Goal: Check status: Check status

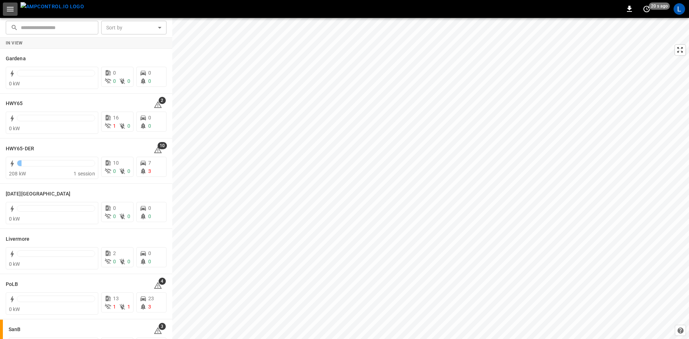
click at [13, 9] on icon "button" at bounding box center [10, 9] width 7 height 5
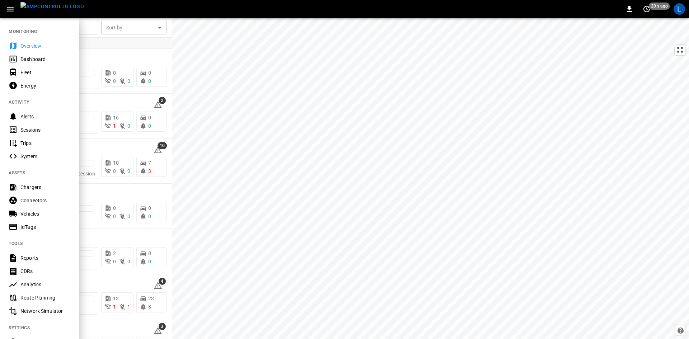
click at [28, 127] on div "Sessions" at bounding box center [45, 129] width 50 height 7
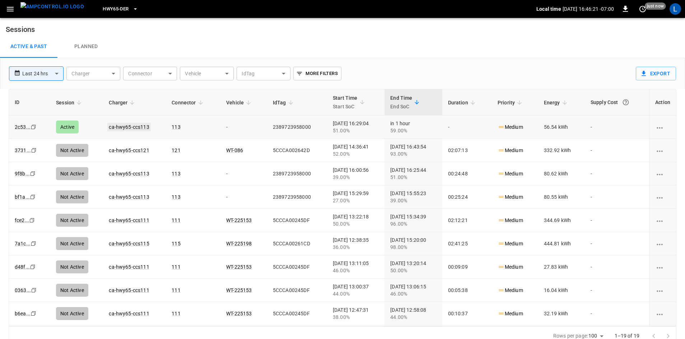
click at [121, 126] on link "ca-hwy65-ccs113" at bounding box center [128, 127] width 43 height 9
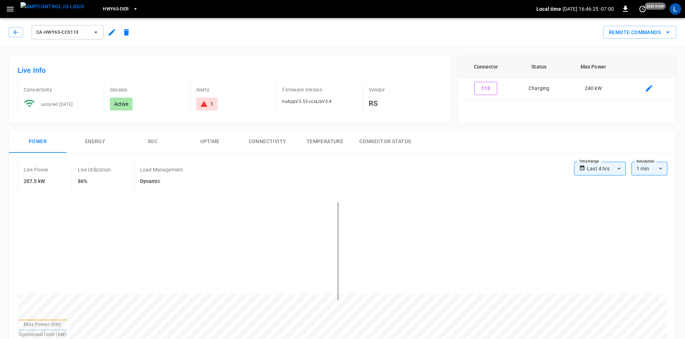
click at [149, 144] on button "SOC" at bounding box center [152, 141] width 57 height 23
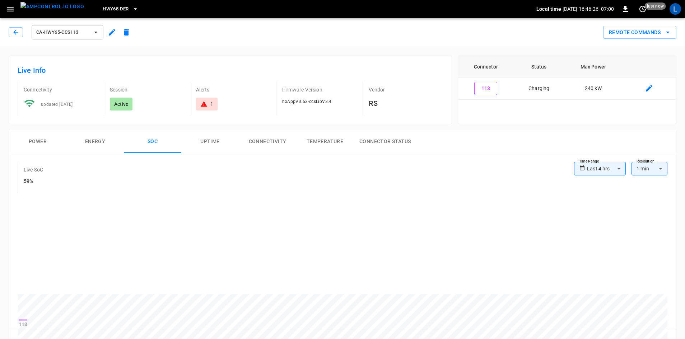
click at [44, 142] on button "Power" at bounding box center [37, 141] width 57 height 23
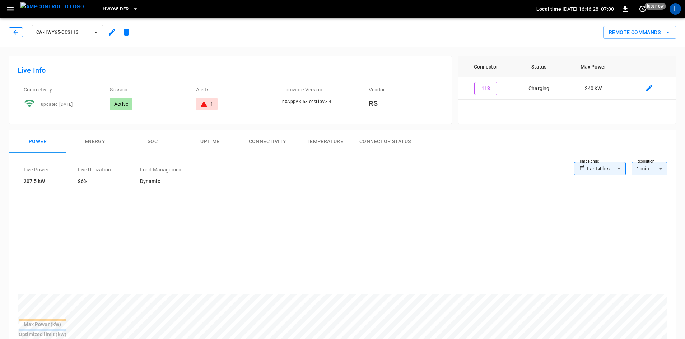
click at [14, 30] on icon "button" at bounding box center [15, 32] width 7 height 7
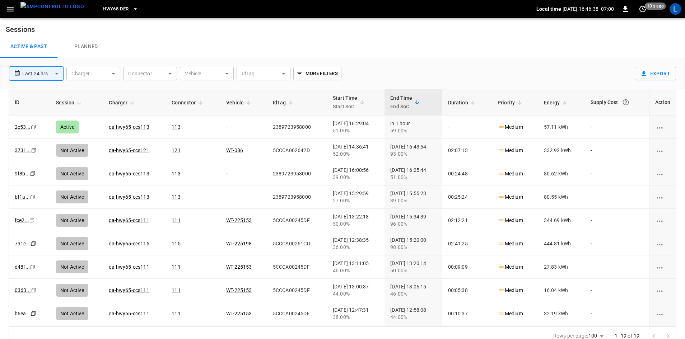
click at [112, 8] on span "HWY65-DER" at bounding box center [116, 9] width 26 height 8
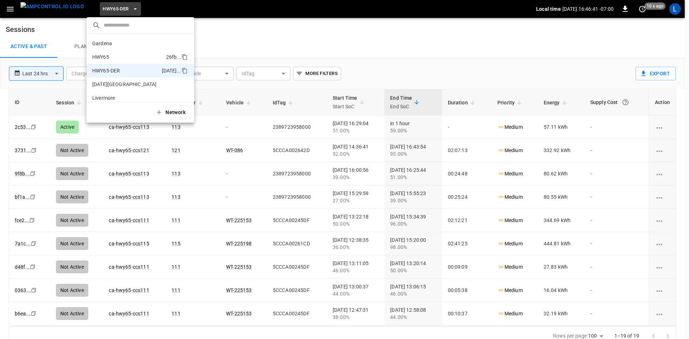
click at [122, 55] on p "HWY65" at bounding box center [127, 57] width 71 height 7
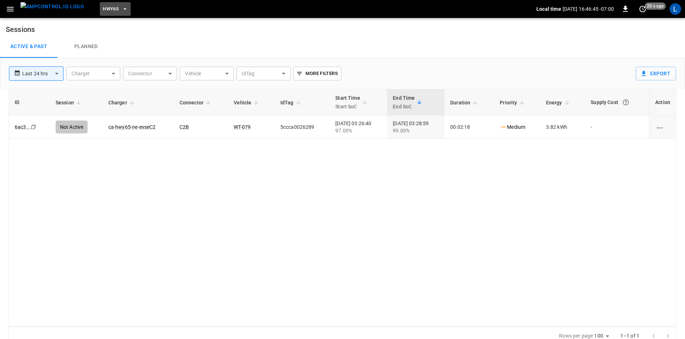
click at [104, 10] on span "HWY65" at bounding box center [111, 9] width 16 height 8
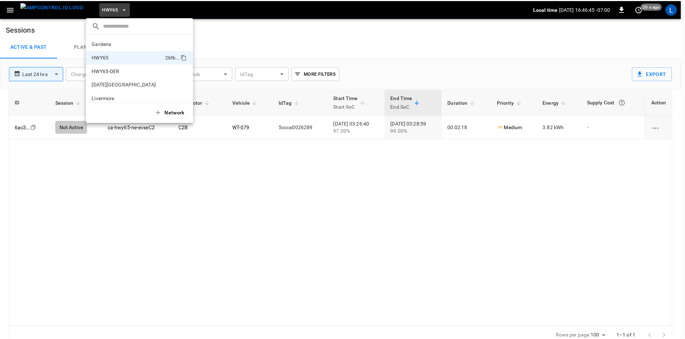
scroll to position [11, 0]
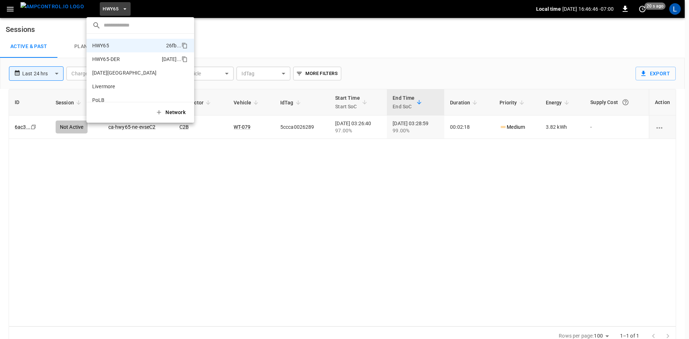
click at [122, 59] on p "HWY65-DER" at bounding box center [125, 59] width 67 height 7
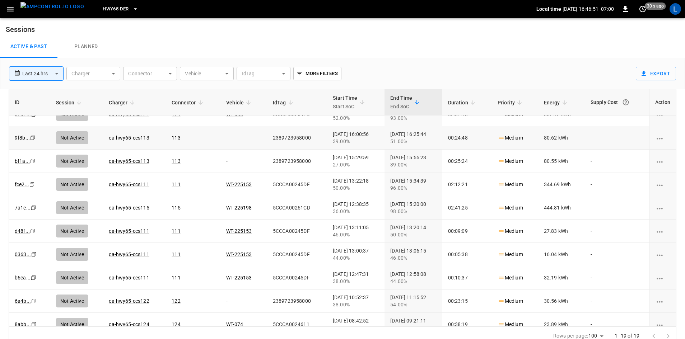
scroll to position [0, 0]
